Goal: Find contact information: Find contact information

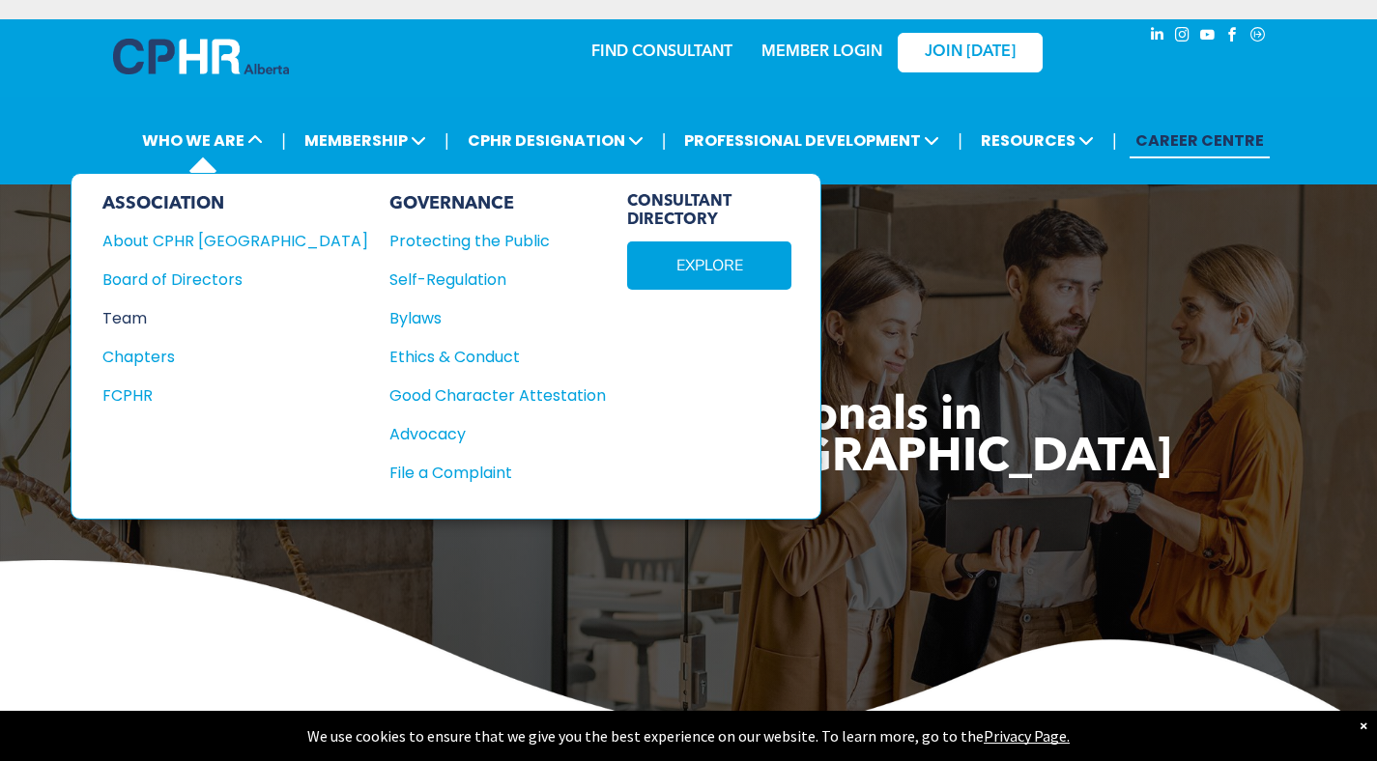
click at [146, 314] on div "Team" at bounding box center [222, 318] width 240 height 24
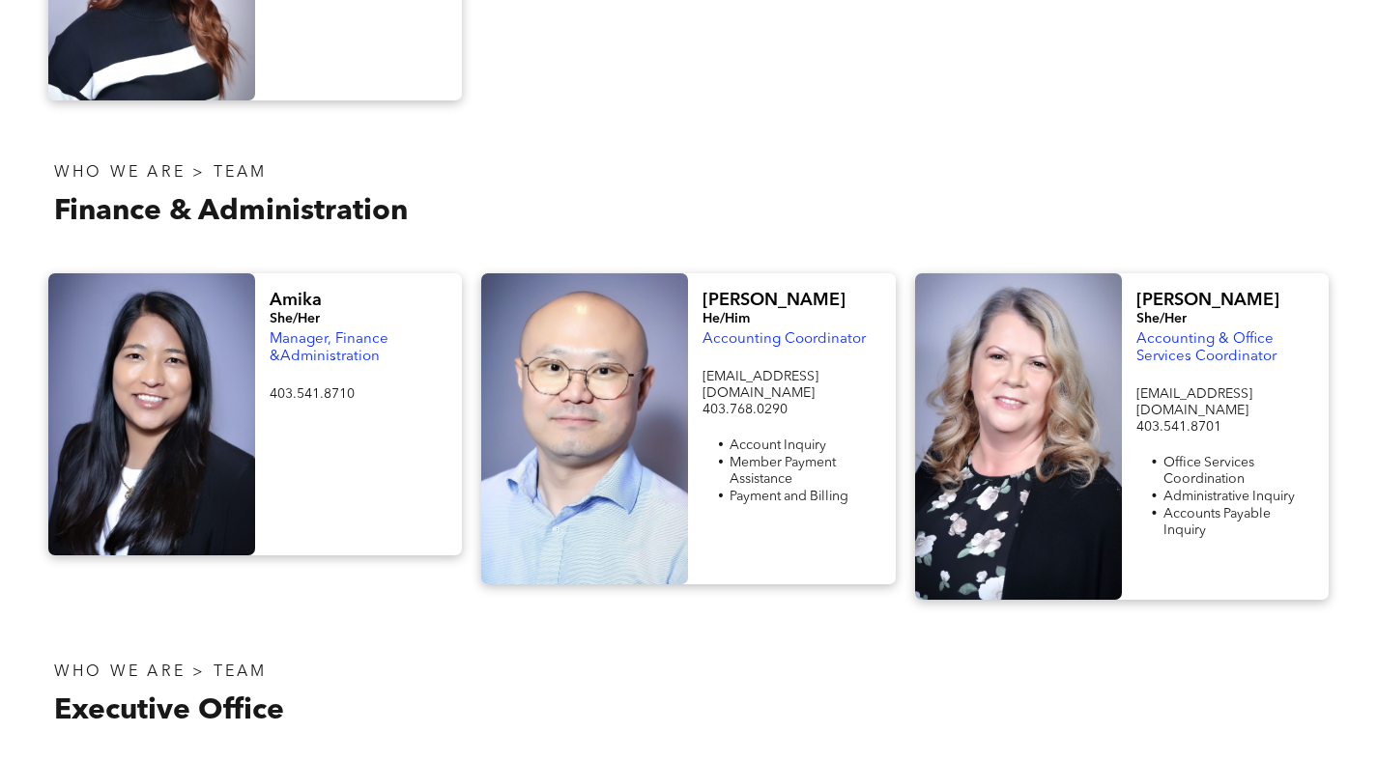
scroll to position [3207, 0]
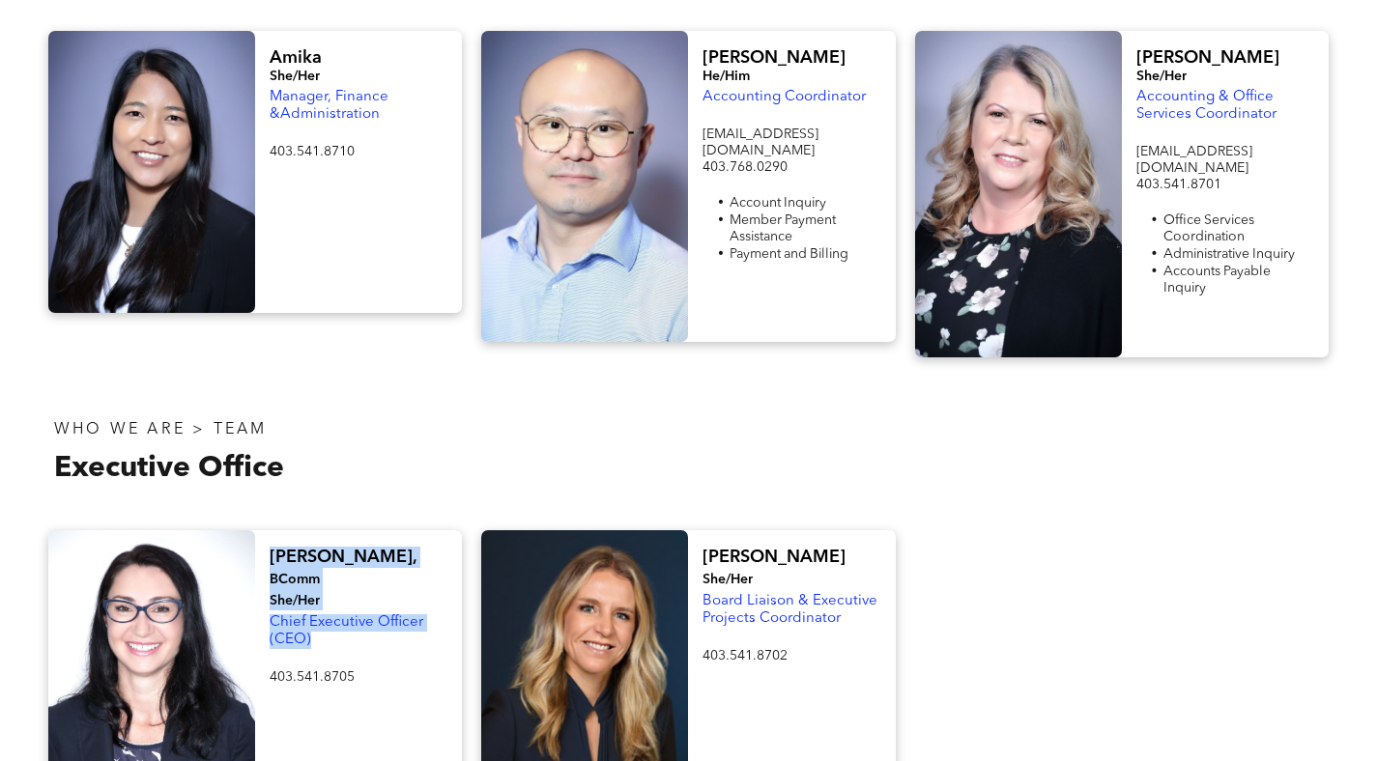
drag, startPoint x: 266, startPoint y: 416, endPoint x: 329, endPoint y: 473, distance: 84.8
click at [329, 530] on div "[PERSON_NAME], BComm She/Her Chief Executive Officer (CEO) 403.541.8705 ﻿" at bounding box center [358, 684] width 207 height 308
copy div "[PERSON_NAME], BComm She/Her Chief Executive Officer (CEO)"
click at [502, 421] on p "WHO WE ARE > TEAM" at bounding box center [363, 430] width 619 height 18
click at [315, 547] on h4 "[PERSON_NAME], BComm She/Her" at bounding box center [359, 579] width 178 height 64
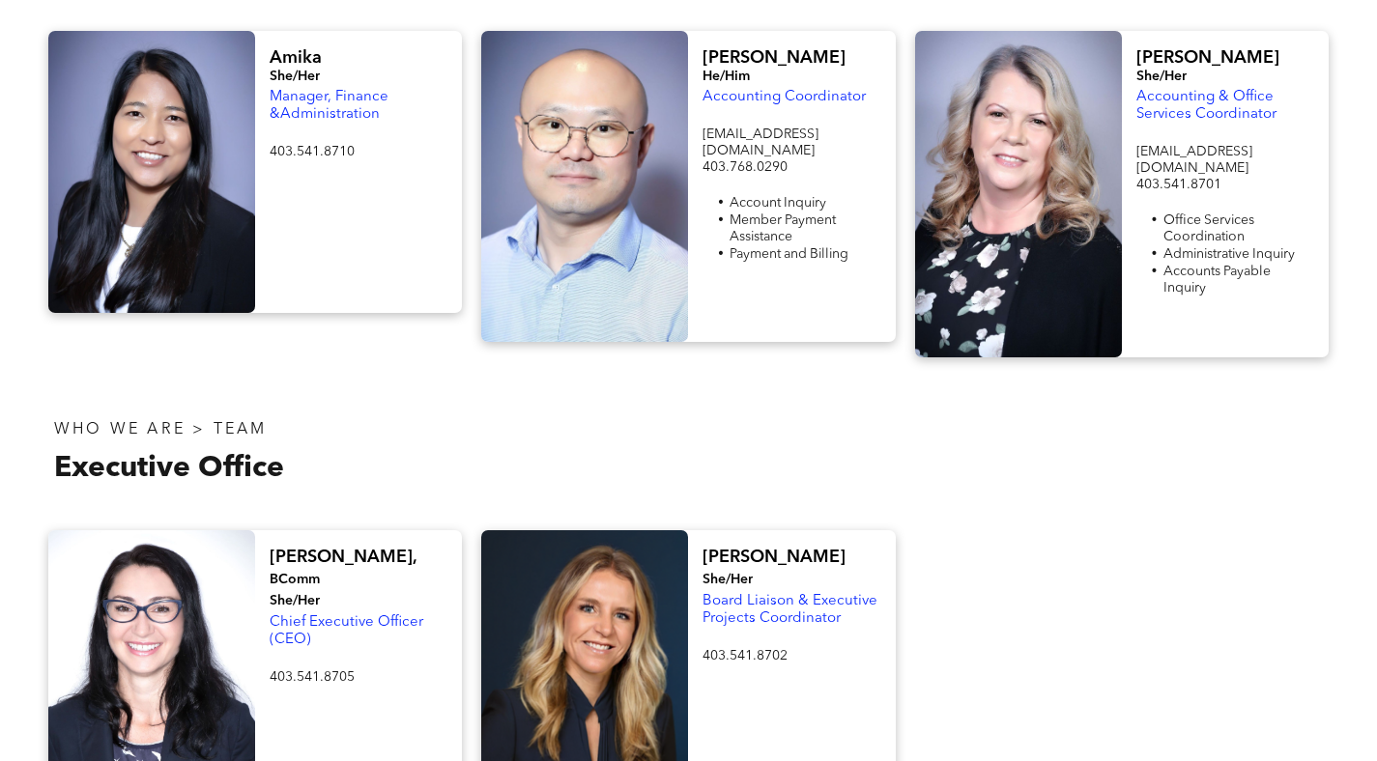
click at [302, 530] on div "Ioana, BComm She/Her Chief Executive Officer (CEO) 403.541.8705 ﻿" at bounding box center [358, 684] width 207 height 308
click at [293, 530] on div "Ioana, BComm She/Her Chief Executive Officer (CEO) 403.541.8705 ﻿" at bounding box center [358, 684] width 207 height 308
click at [305, 686] on p at bounding box center [359, 695] width 178 height 18
drag, startPoint x: 306, startPoint y: 516, endPoint x: 256, endPoint y: 510, distance: 50.6
click at [306, 671] on span "403.541.8705" at bounding box center [312, 678] width 85 height 14
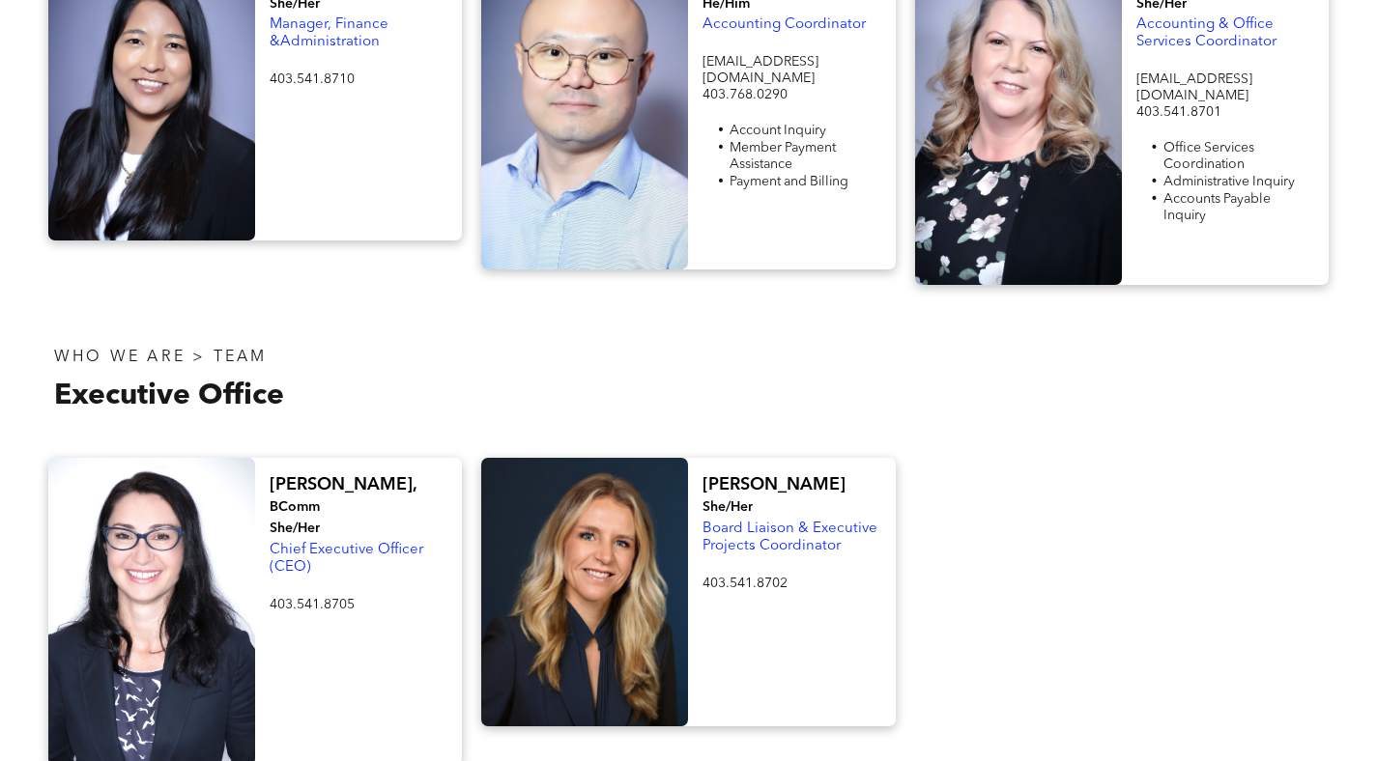
scroll to position [3448, 0]
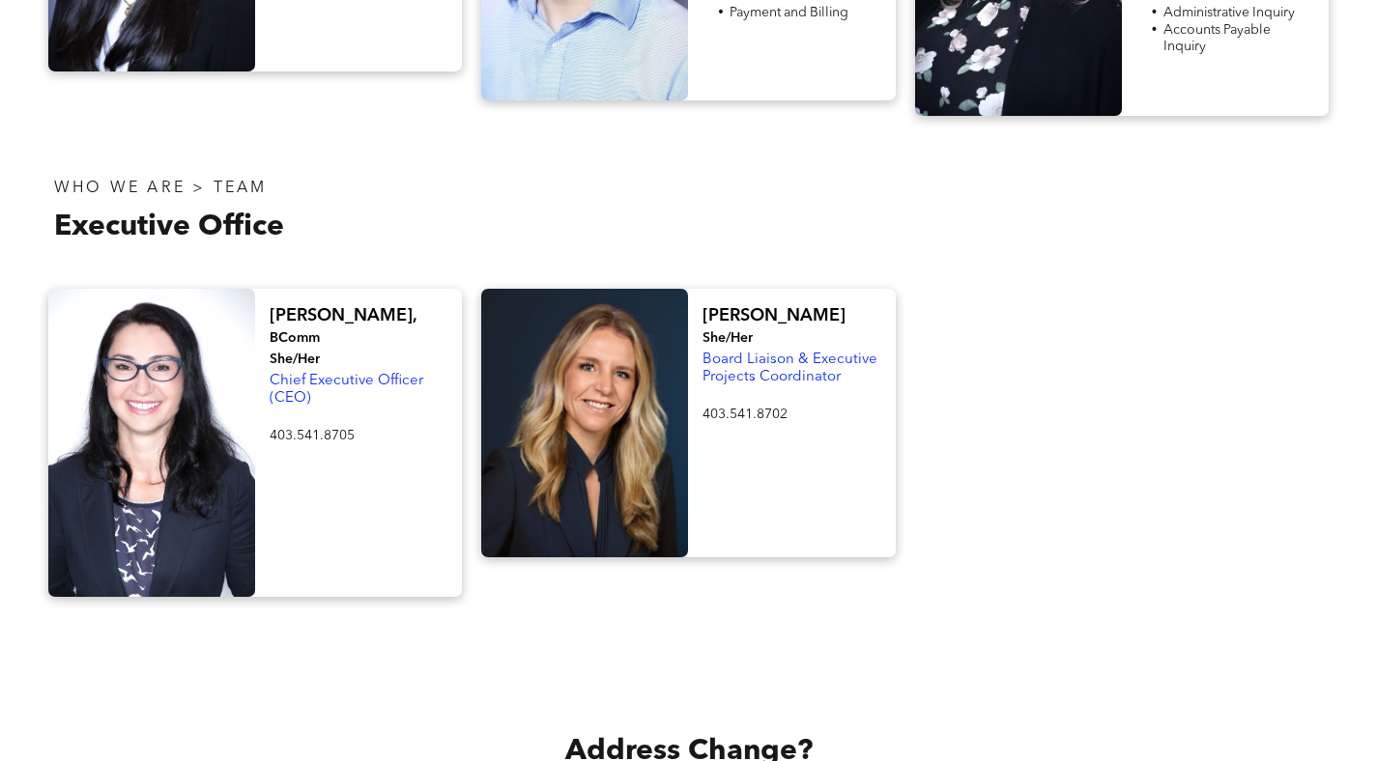
drag, startPoint x: 194, startPoint y: 290, endPoint x: 204, endPoint y: 231, distance: 59.7
click at [194, 290] on div at bounding box center [151, 443] width 207 height 308
click at [242, 289] on div at bounding box center [151, 443] width 207 height 308
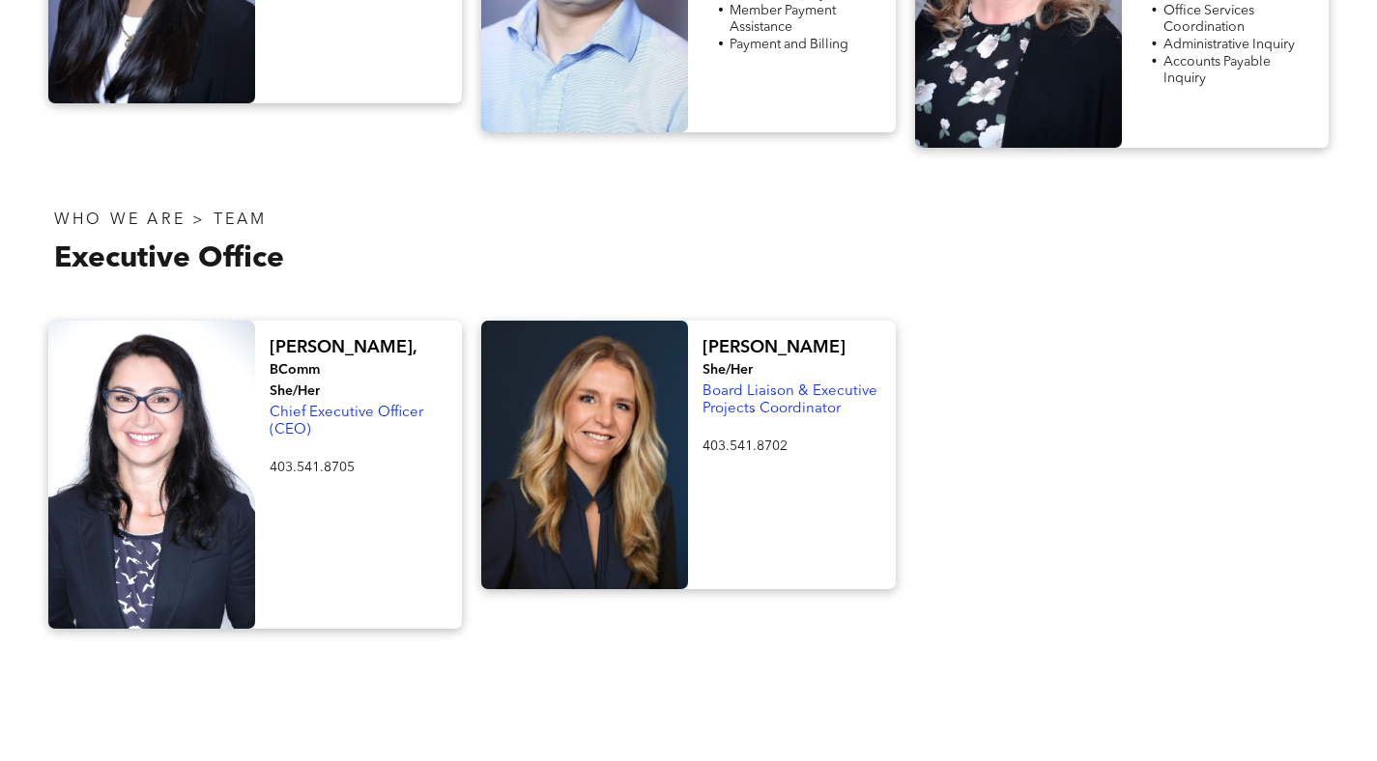
scroll to position [3349, 0]
